Goal: Find specific page/section: Find specific page/section

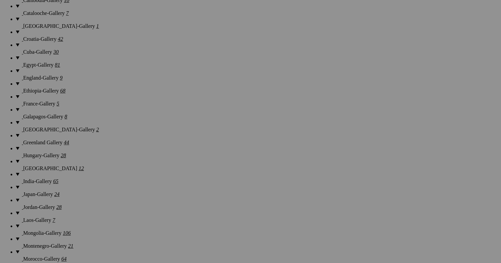
scroll to position [667, 0]
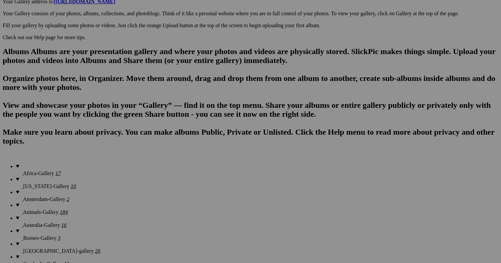
scroll to position [374, 0]
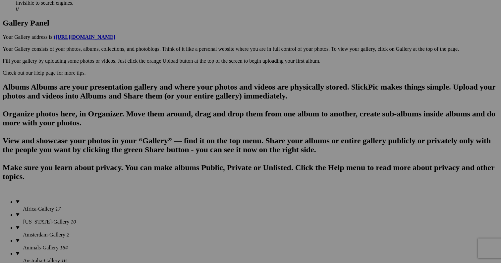
scroll to position [350, 0]
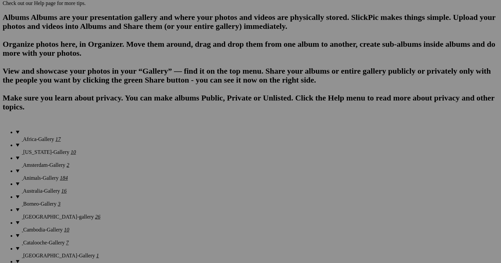
scroll to position [417, 0]
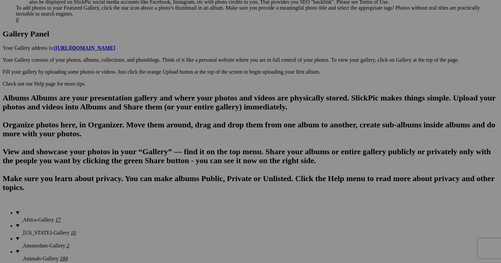
scroll to position [337, 0]
